Goal: Task Accomplishment & Management: Use online tool/utility

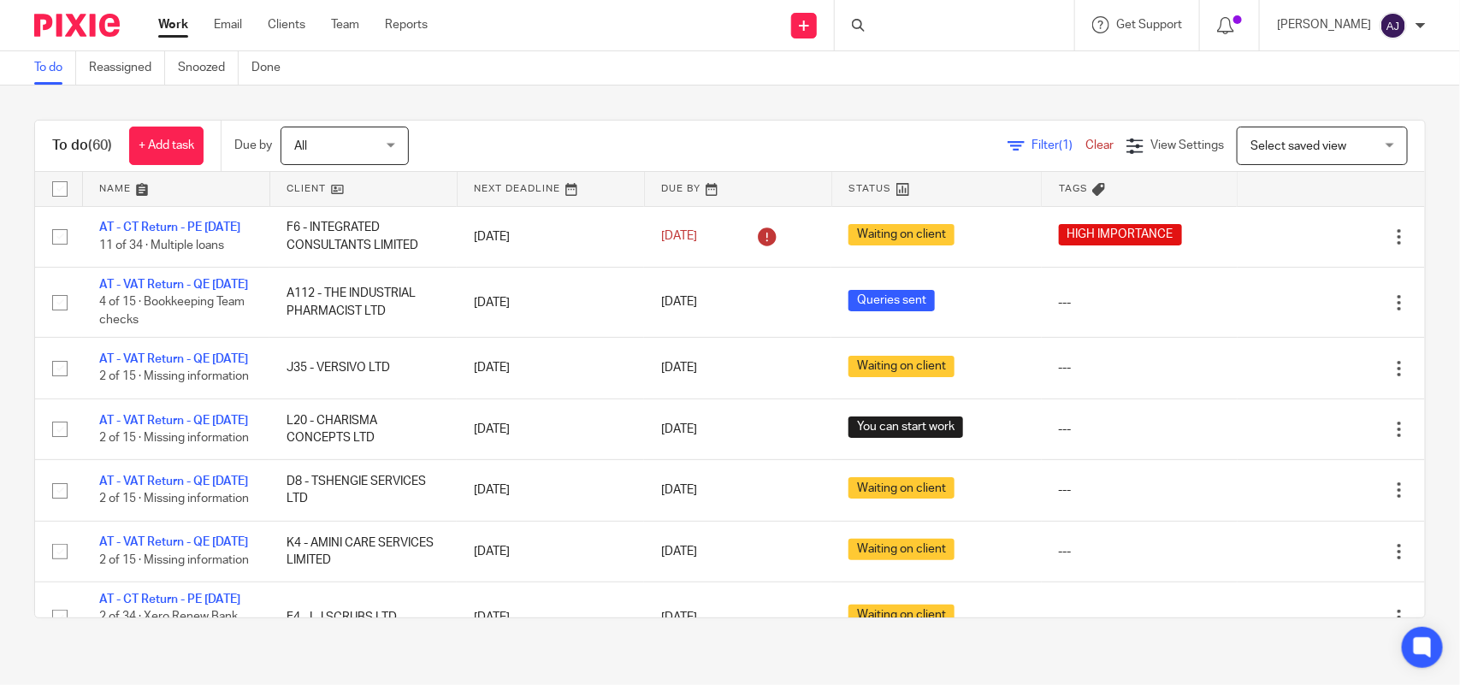
click at [169, 30] on link "Work" at bounding box center [173, 24] width 30 height 17
click at [672, 99] on div "To do (60) + Add task Due by All All Today Tomorrow This week Next week This mo…" at bounding box center [730, 369] width 1460 height 567
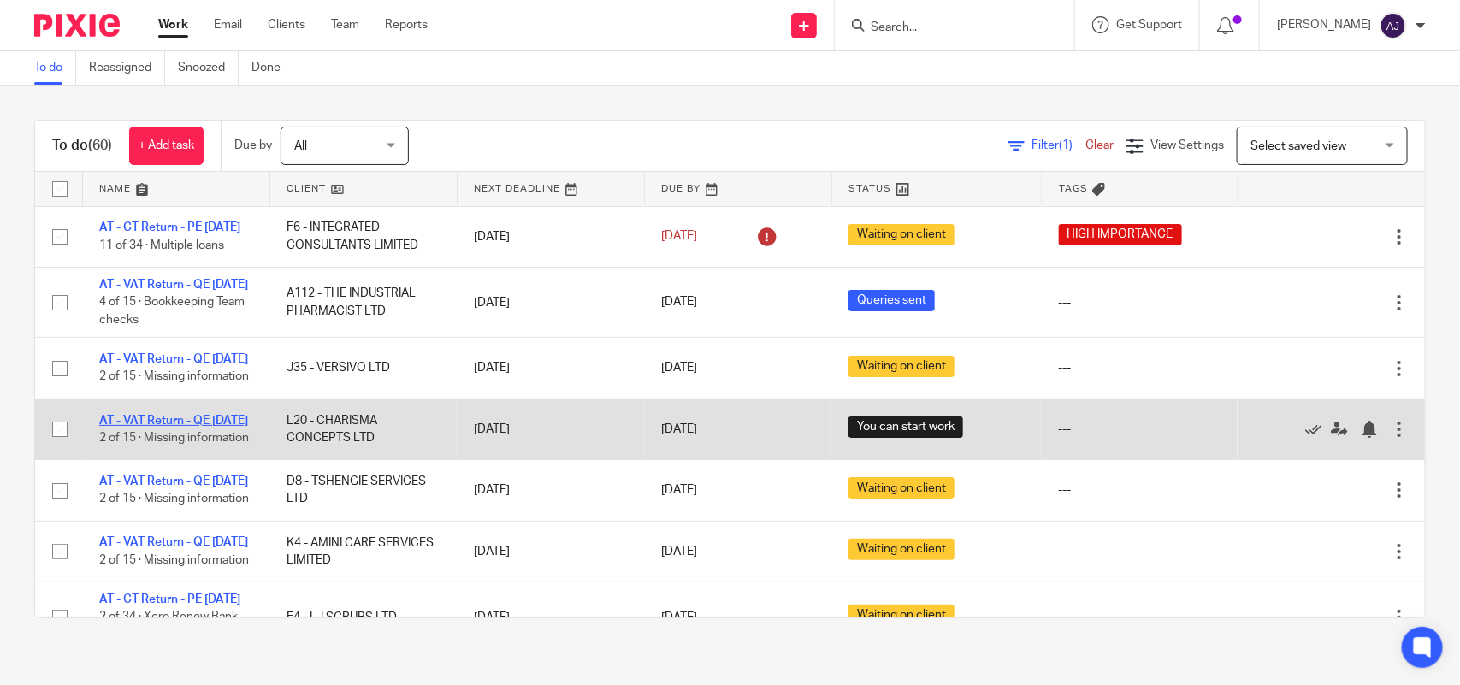
click at [199, 427] on link "AT - VAT Return - QE [DATE]" at bounding box center [173, 421] width 149 height 12
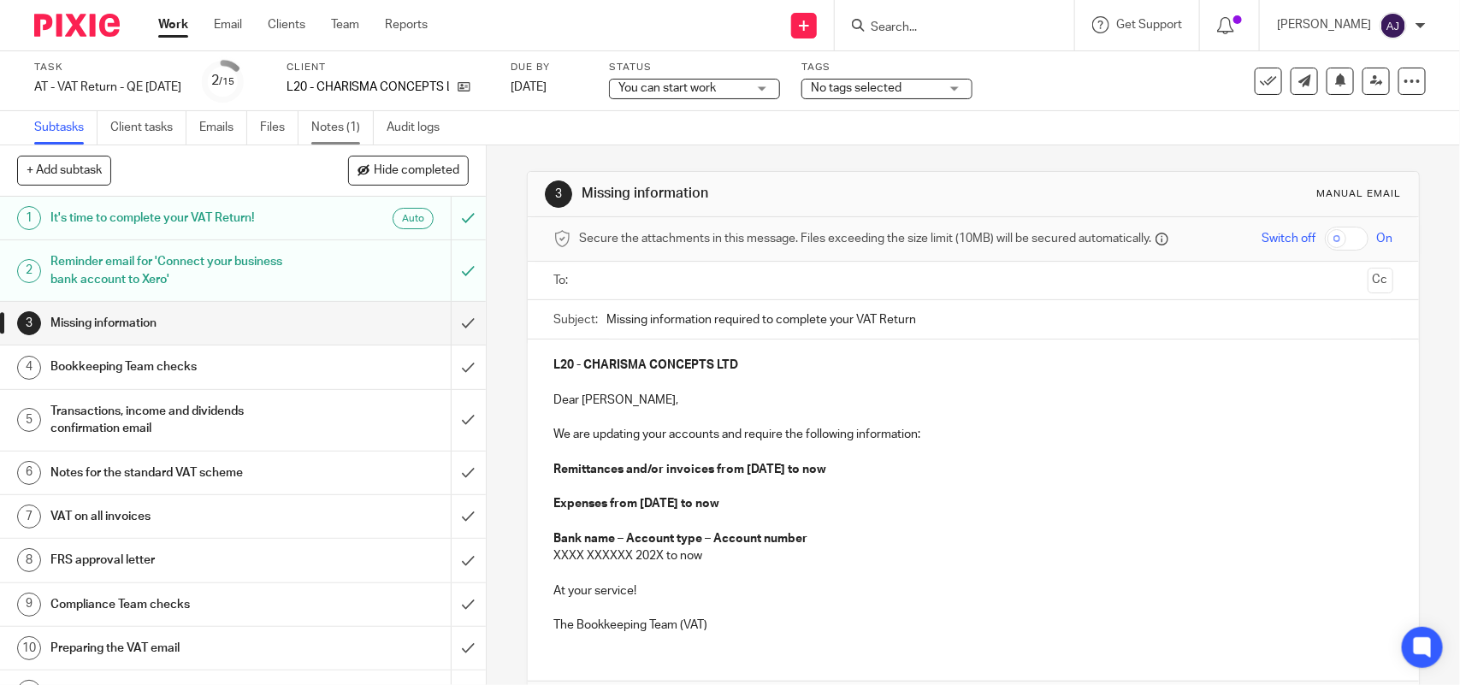
click at [343, 138] on link "Notes (1)" at bounding box center [342, 127] width 62 height 33
